Goal: Task Accomplishment & Management: Use online tool/utility

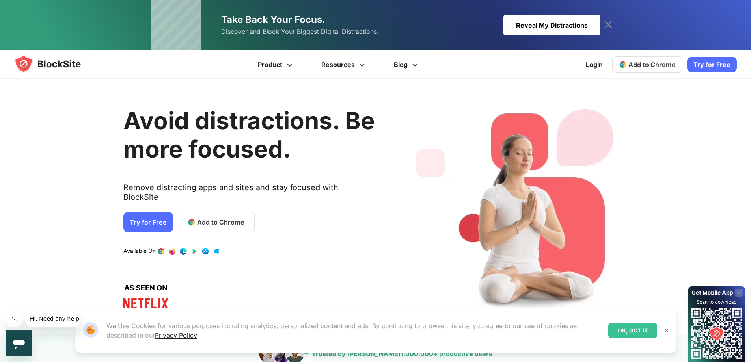
click at [639, 65] on span "Add to Chrome" at bounding box center [651, 65] width 47 height 8
